Goal: Task Accomplishment & Management: Manage account settings

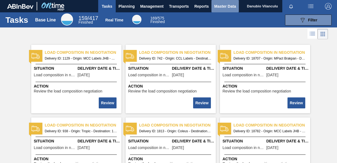
click at [235, 5] on span "Master Data" at bounding box center [225, 6] width 22 height 7
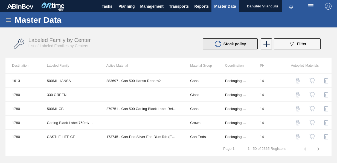
click at [241, 43] on span "Stock policy" at bounding box center [235, 44] width 22 height 4
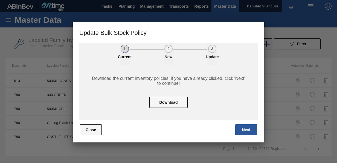
click at [100, 131] on button "Close" at bounding box center [91, 129] width 22 height 11
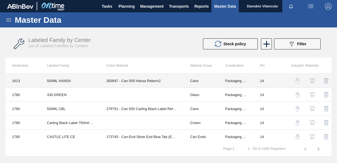
click at [54, 79] on td "500ML HANSA" at bounding box center [70, 81] width 59 height 14
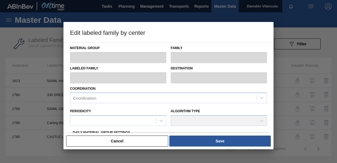
type input "Cans"
type input "500ml"
type input "500ML HANSA"
type input "1613 - SAB Ga-Rankuwa Depot"
type input "14"
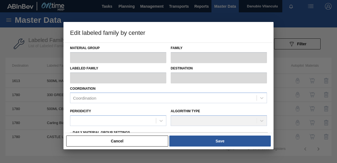
type input "125,347"
type input "167,295.1"
type input "100"
type input "167,295.100"
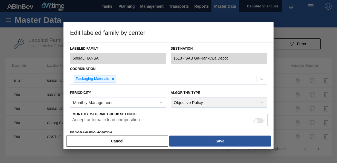
scroll to position [152, 0]
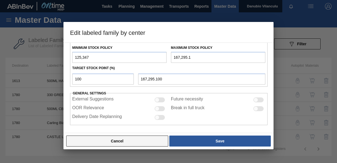
click at [140, 142] on button "Cancel" at bounding box center [117, 140] width 102 height 11
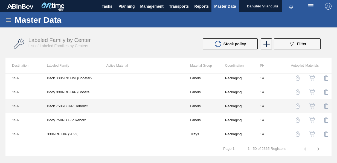
scroll to position [625, 0]
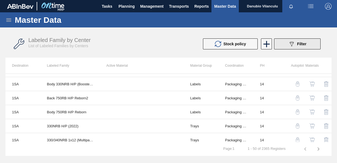
click at [301, 42] on span "Filter" at bounding box center [301, 44] width 9 height 4
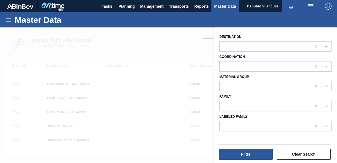
click at [326, 45] on icon at bounding box center [326, 46] width 5 height 5
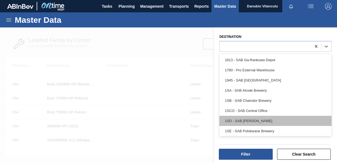
click at [254, 124] on div "1SD - SAB [PERSON_NAME]" at bounding box center [276, 120] width 112 height 10
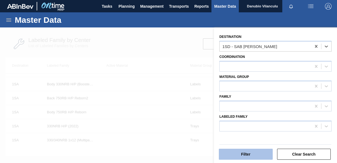
click at [250, 154] on button "Filter" at bounding box center [246, 153] width 54 height 11
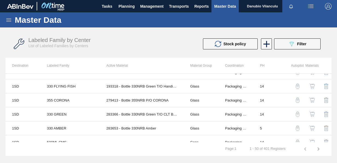
scroll to position [0, 0]
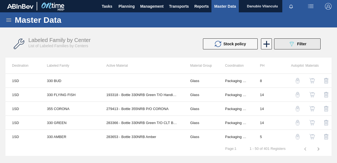
click at [303, 45] on span "Filter" at bounding box center [301, 44] width 9 height 4
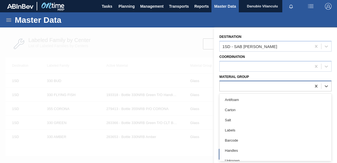
click at [257, 82] on div at bounding box center [266, 86] width 92 height 8
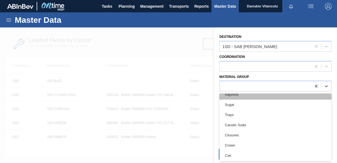
scroll to position [109, 0]
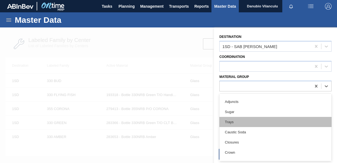
click at [252, 118] on div "Trays" at bounding box center [276, 122] width 112 height 10
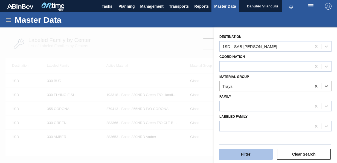
click at [253, 153] on button "Filter" at bounding box center [246, 153] width 54 height 11
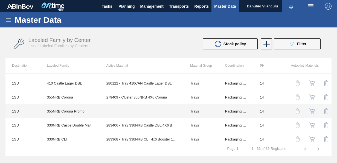
scroll to position [219, 0]
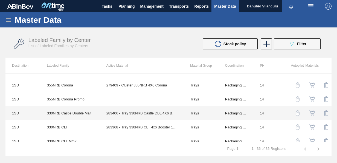
click at [118, 113] on td "283406 - Tray 330NRB Castle DBL 4X6 Booster 2" at bounding box center [142, 113] width 84 height 14
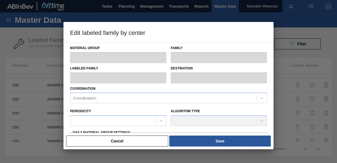
type input "Trays"
type input "Tray 330NRB"
type input "330NRB Castle Double Malt"
type input "1SD - SAB [PERSON_NAME]"
type input "14"
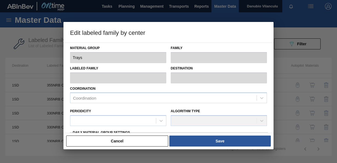
type input "77,800"
type input "91,835.52"
type input "100"
type input "91,835.520"
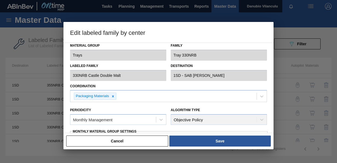
scroll to position [0, 0]
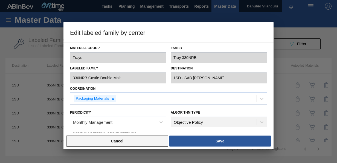
click at [133, 139] on button "Cancel" at bounding box center [117, 140] width 102 height 11
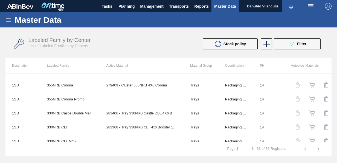
click at [312, 111] on img "button" at bounding box center [312, 112] width 5 height 5
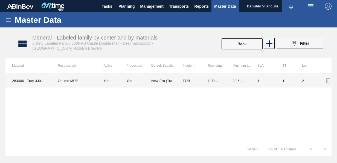
click at [94, 76] on td "Ontime MRP" at bounding box center [74, 81] width 46 height 14
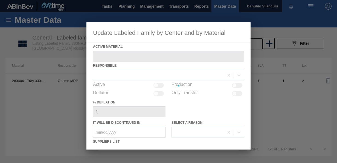
type Material "283406 - Tray 330NRB Castle DBL 4X6 Booster 2"
checkbox input "true"
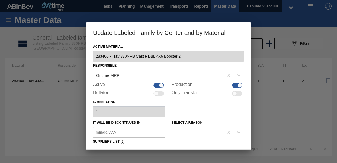
click at [258, 26] on div at bounding box center [168, 81] width 337 height 163
